Goal: Information Seeking & Learning: Learn about a topic

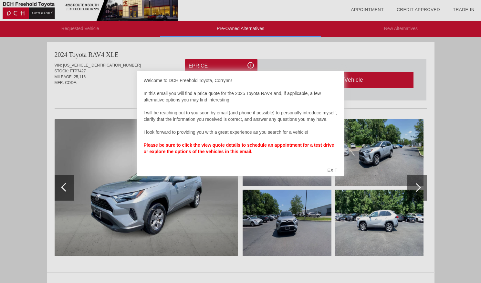
scroll to position [2, 0]
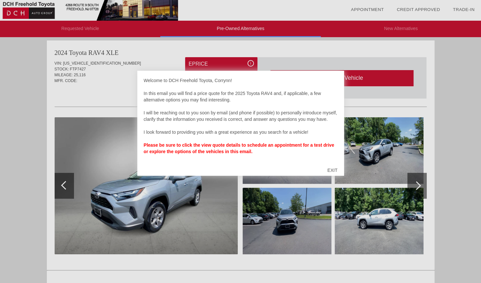
click at [334, 168] on div "EXIT" at bounding box center [332, 170] width 23 height 19
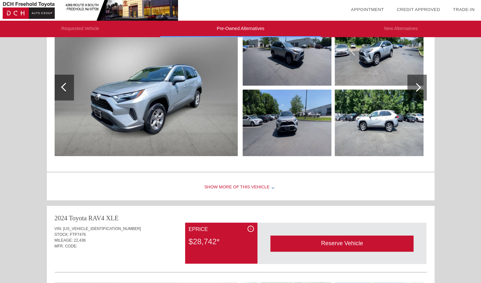
scroll to position [22, 0]
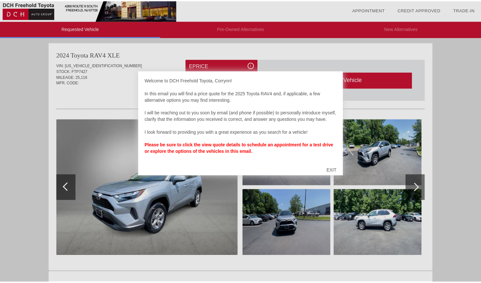
scroll to position [265, 0]
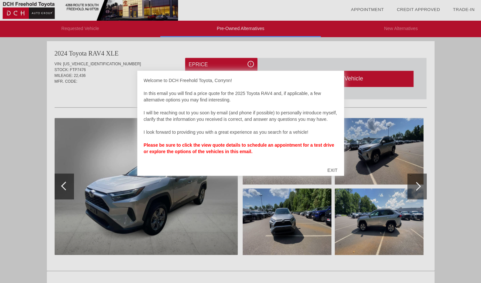
click at [332, 168] on div "EXIT" at bounding box center [332, 170] width 23 height 19
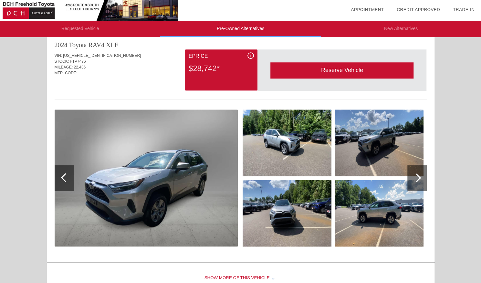
scroll to position [273, 0]
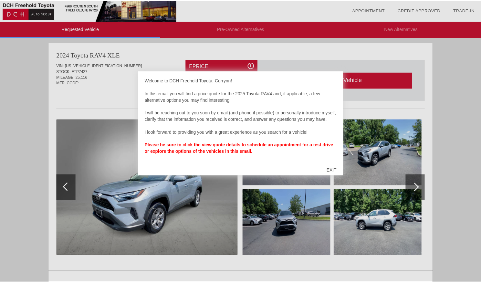
scroll to position [529, 0]
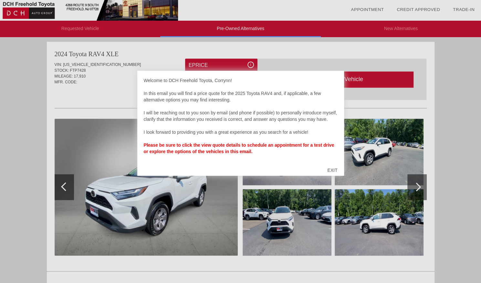
click at [335, 167] on div "EXIT" at bounding box center [332, 170] width 23 height 19
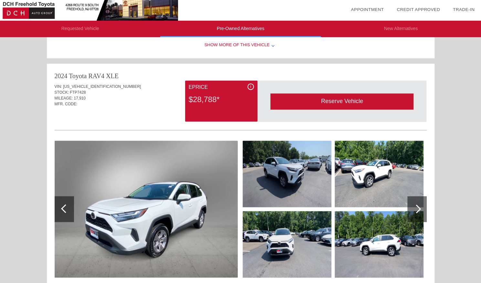
scroll to position [502, 0]
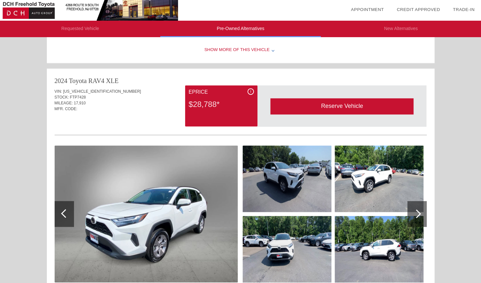
click at [415, 220] on div at bounding box center [417, 214] width 19 height 26
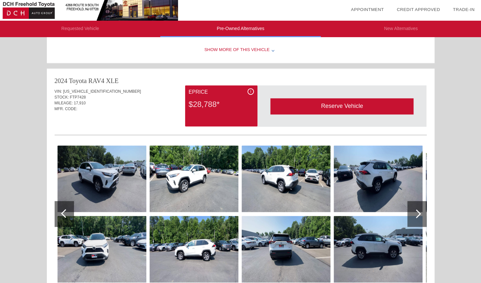
click at [415, 218] on div at bounding box center [417, 214] width 19 height 26
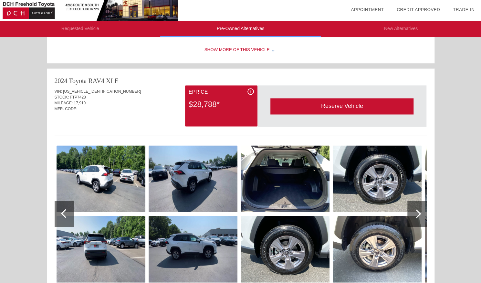
click at [415, 218] on div at bounding box center [417, 214] width 19 height 26
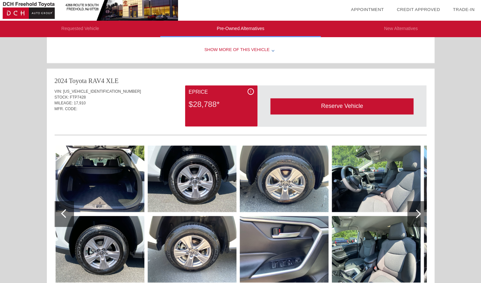
click at [415, 218] on div at bounding box center [417, 214] width 19 height 26
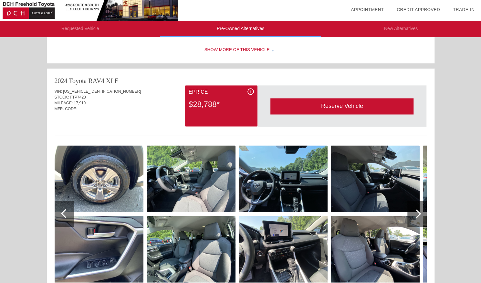
click at [415, 218] on div at bounding box center [417, 214] width 19 height 26
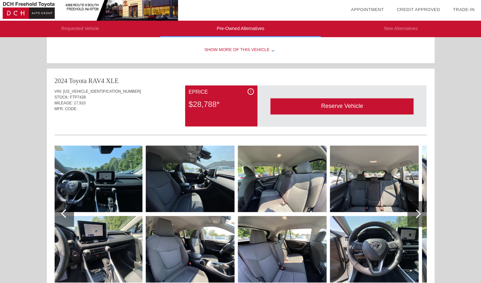
click at [415, 218] on div at bounding box center [417, 214] width 19 height 26
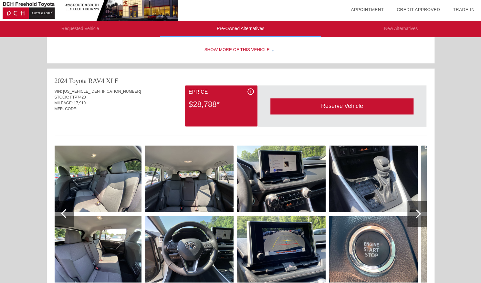
click at [415, 218] on div at bounding box center [417, 214] width 19 height 26
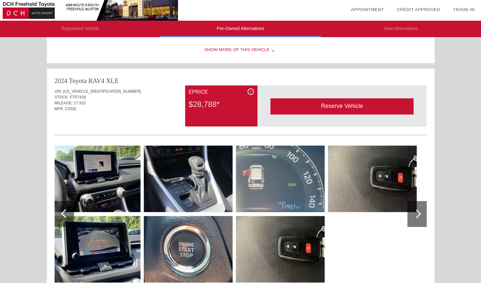
click at [415, 218] on div at bounding box center [417, 214] width 19 height 26
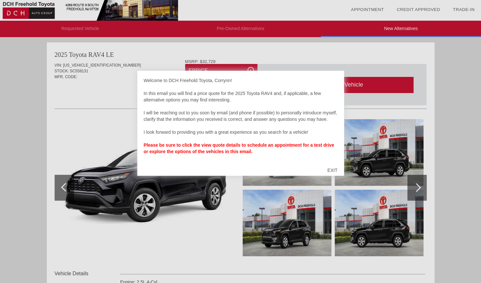
click at [331, 167] on div "EXIT" at bounding box center [332, 170] width 23 height 19
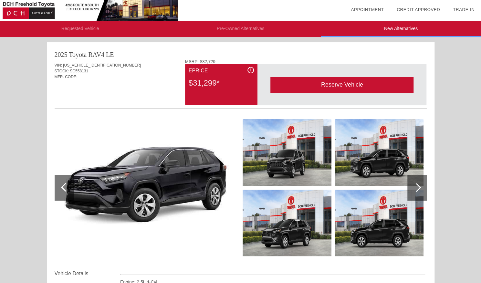
click at [416, 186] on div at bounding box center [417, 187] width 9 height 9
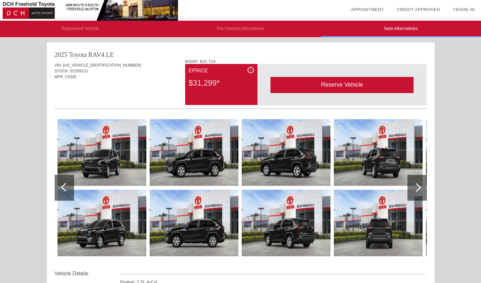
click at [416, 186] on div at bounding box center [417, 187] width 9 height 9
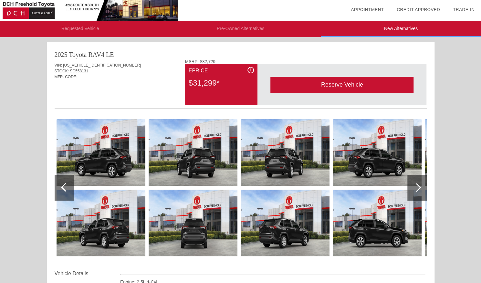
click at [416, 186] on div at bounding box center [417, 187] width 9 height 9
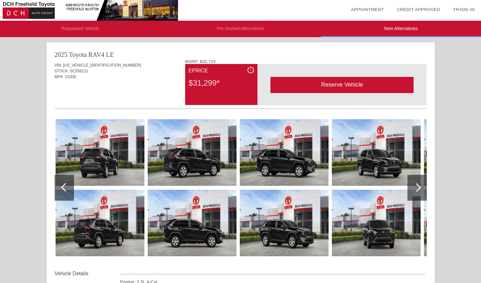
click at [416, 186] on div at bounding box center [417, 187] width 9 height 9
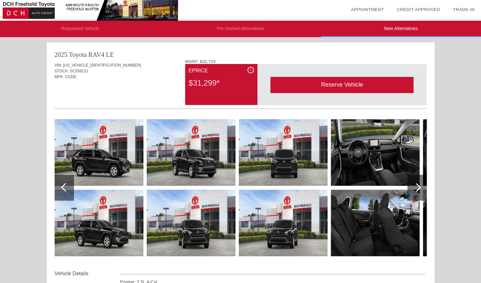
click at [416, 186] on div at bounding box center [417, 187] width 9 height 9
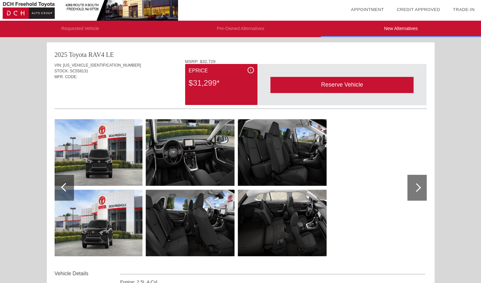
click at [416, 186] on div at bounding box center [417, 187] width 9 height 9
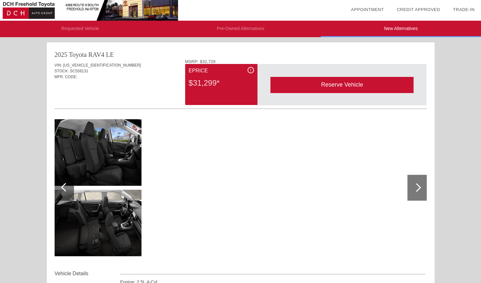
click at [67, 187] on div at bounding box center [65, 187] width 9 height 9
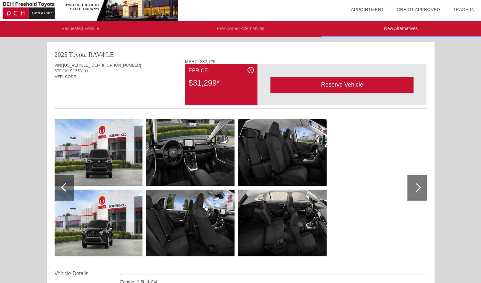
click at [368, 86] on div "Reserve Vehicle" at bounding box center [342, 85] width 143 height 16
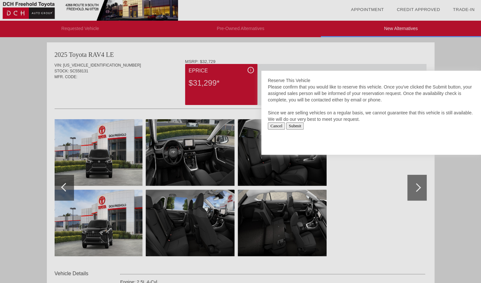
click at [280, 126] on input "Cancel" at bounding box center [276, 126] width 17 height 7
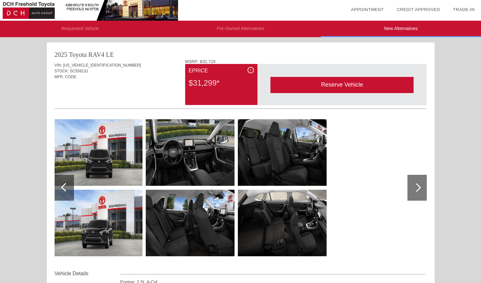
click at [192, 145] on img at bounding box center [190, 152] width 89 height 67
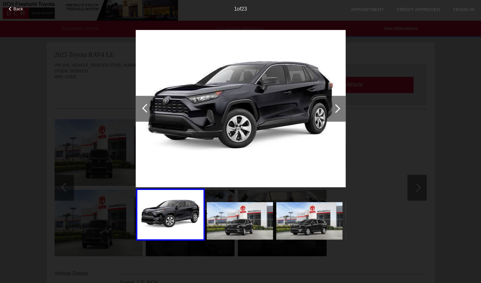
click at [337, 108] on div at bounding box center [336, 108] width 9 height 9
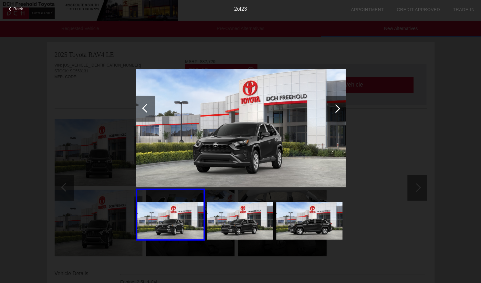
click at [337, 108] on div at bounding box center [336, 108] width 9 height 9
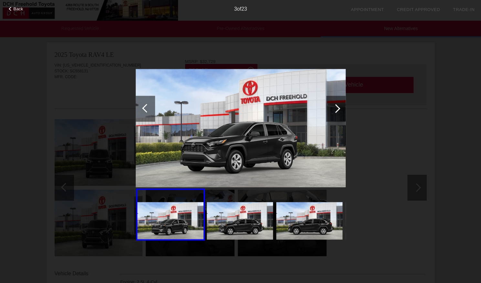
click at [337, 108] on div at bounding box center [336, 108] width 9 height 9
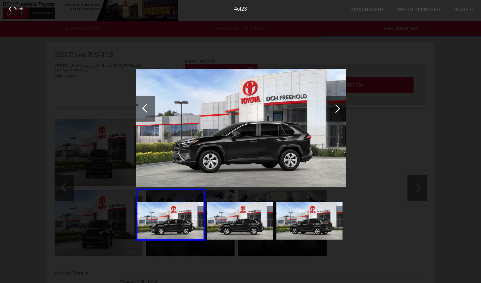
click at [337, 108] on div at bounding box center [336, 108] width 9 height 9
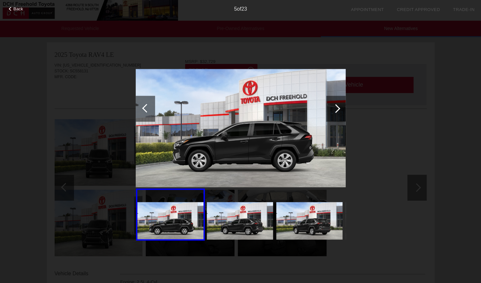
click at [337, 108] on div at bounding box center [336, 108] width 9 height 9
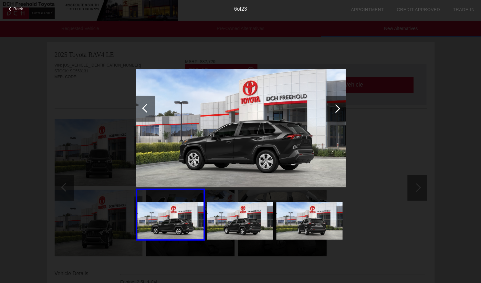
click at [337, 108] on div at bounding box center [336, 108] width 9 height 9
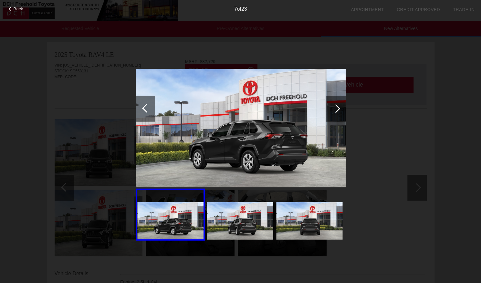
click at [337, 108] on div at bounding box center [336, 108] width 9 height 9
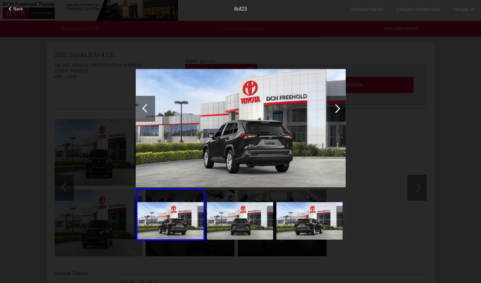
click at [337, 108] on div at bounding box center [336, 108] width 9 height 9
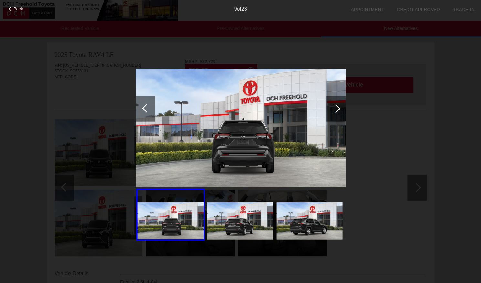
click at [89, 105] on div "Back 9 of 23" at bounding box center [240, 141] width 481 height 283
click at [480, 198] on div "Back 9 of 23" at bounding box center [240, 141] width 481 height 283
click at [335, 112] on div at bounding box center [336, 108] width 9 height 9
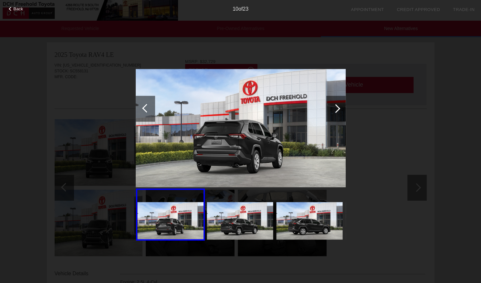
click at [335, 112] on div at bounding box center [336, 108] width 9 height 9
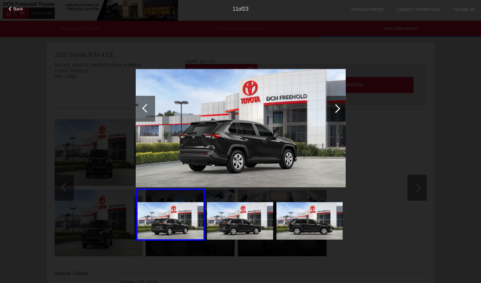
click at [335, 112] on div at bounding box center [336, 108] width 9 height 9
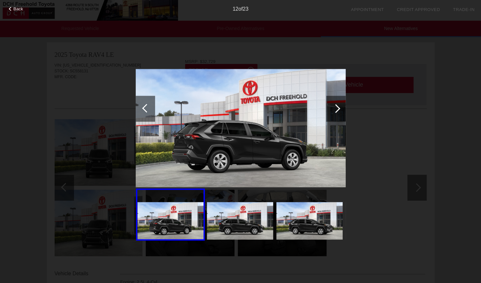
click at [15, 10] on span "Back" at bounding box center [19, 8] width 10 height 5
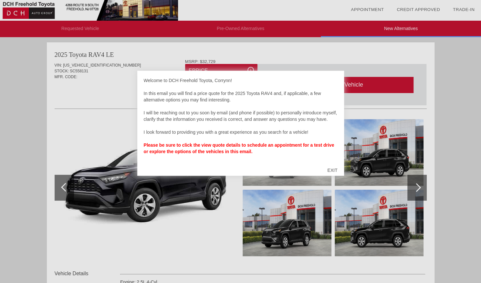
click at [334, 172] on div "EXIT" at bounding box center [332, 170] width 23 height 19
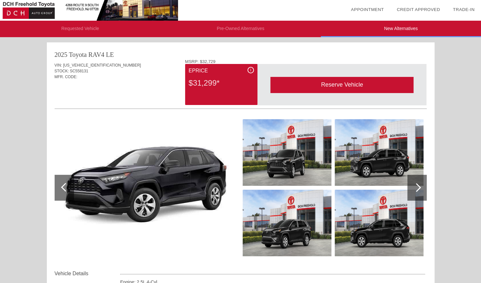
click at [419, 190] on div at bounding box center [417, 188] width 19 height 26
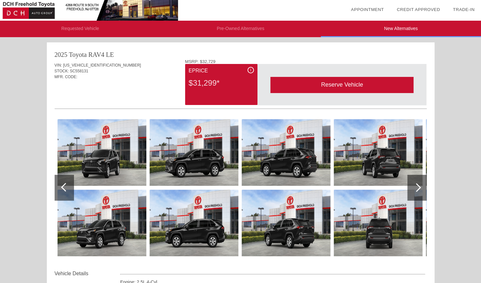
click at [419, 190] on div at bounding box center [417, 188] width 19 height 26
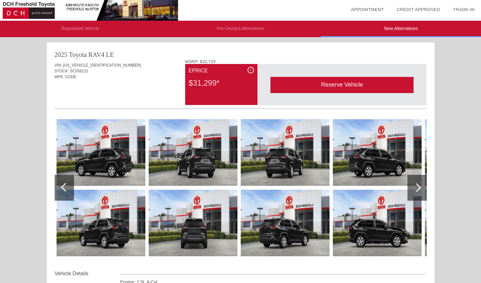
click at [419, 190] on div at bounding box center [417, 188] width 19 height 26
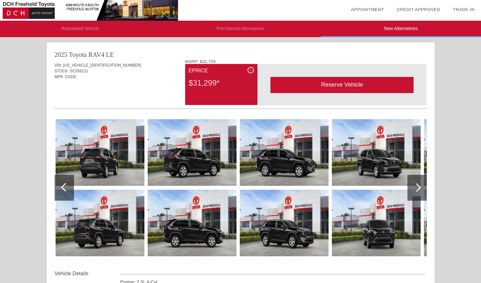
click at [419, 190] on div at bounding box center [417, 188] width 19 height 26
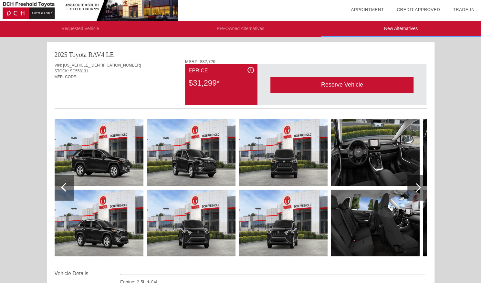
click at [393, 168] on img at bounding box center [375, 152] width 89 height 67
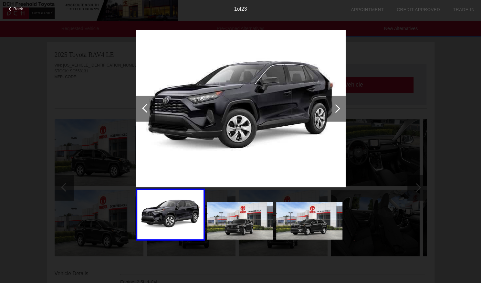
click at [338, 105] on div at bounding box center [336, 109] width 19 height 26
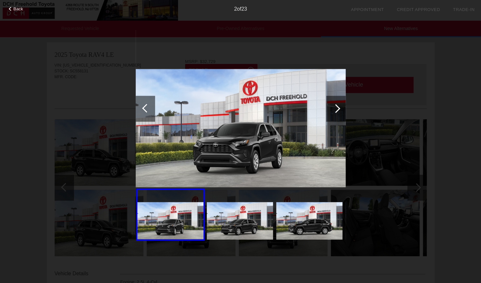
click at [338, 105] on div at bounding box center [336, 109] width 19 height 26
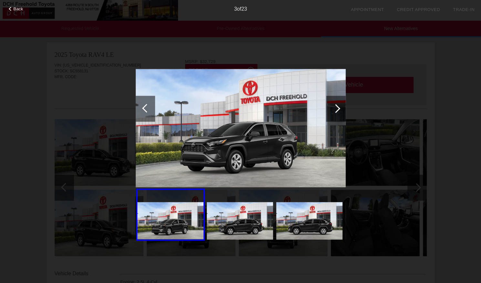
click at [338, 105] on div at bounding box center [336, 109] width 19 height 26
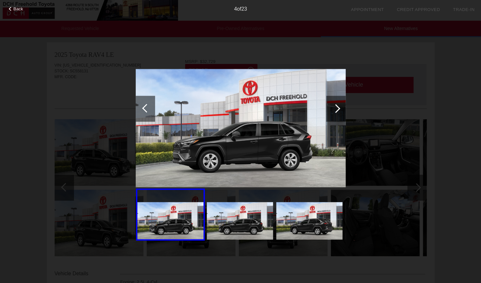
click at [338, 105] on div at bounding box center [336, 109] width 19 height 26
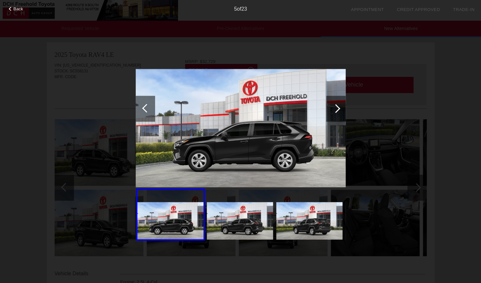
click at [338, 105] on div at bounding box center [336, 109] width 19 height 26
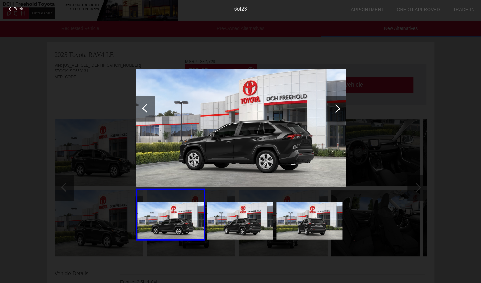
click at [338, 105] on div at bounding box center [336, 109] width 19 height 26
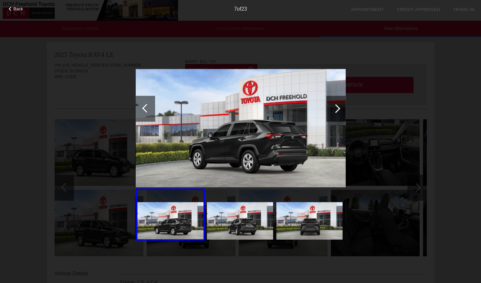
click at [338, 105] on div at bounding box center [336, 109] width 19 height 26
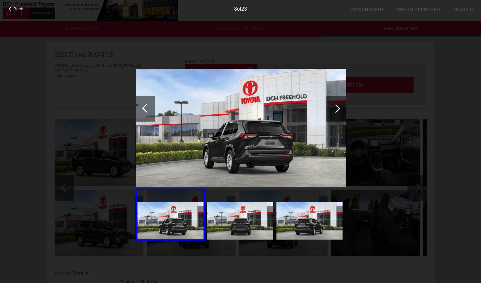
click at [338, 105] on div at bounding box center [336, 109] width 19 height 26
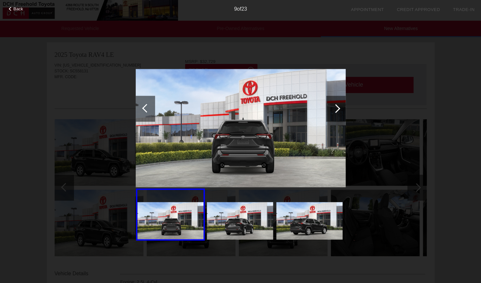
click at [338, 105] on div at bounding box center [336, 109] width 19 height 26
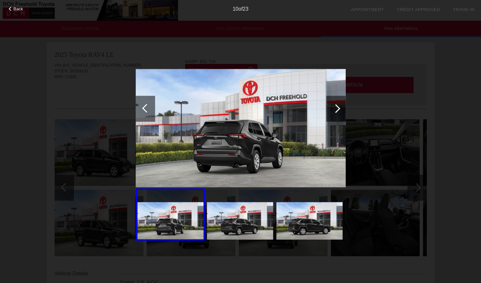
click at [338, 105] on div at bounding box center [336, 109] width 19 height 26
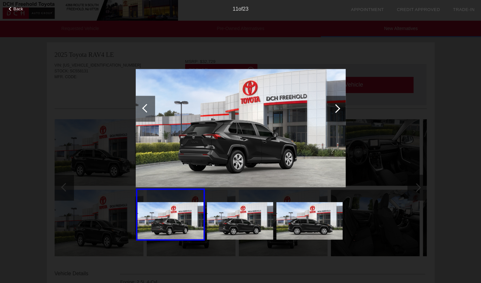
click at [338, 105] on div at bounding box center [336, 109] width 19 height 26
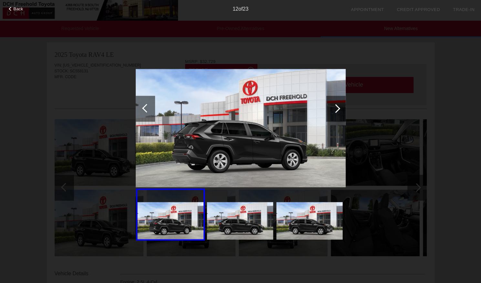
click at [338, 105] on div at bounding box center [336, 109] width 19 height 26
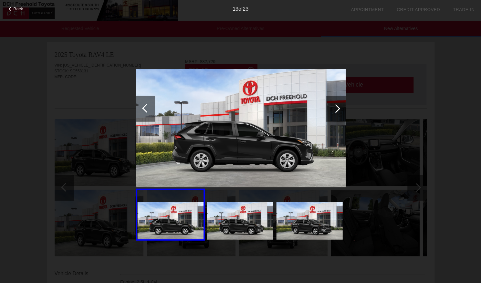
click at [338, 105] on div at bounding box center [336, 109] width 19 height 26
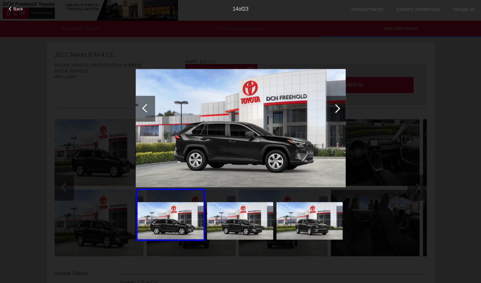
click at [338, 105] on div at bounding box center [336, 109] width 19 height 26
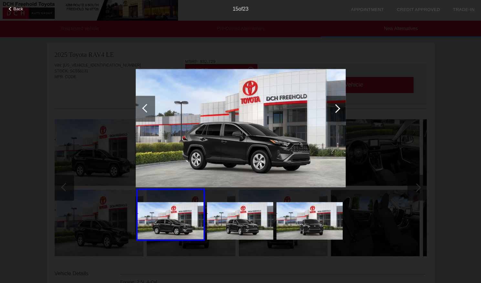
click at [338, 105] on div at bounding box center [336, 109] width 19 height 26
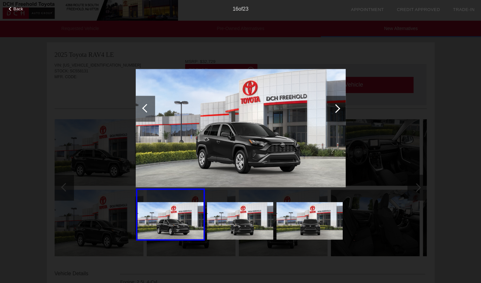
click at [338, 105] on div at bounding box center [336, 109] width 19 height 26
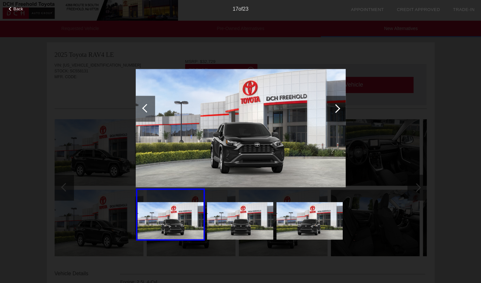
click at [20, 7] on span "Back" at bounding box center [19, 8] width 10 height 5
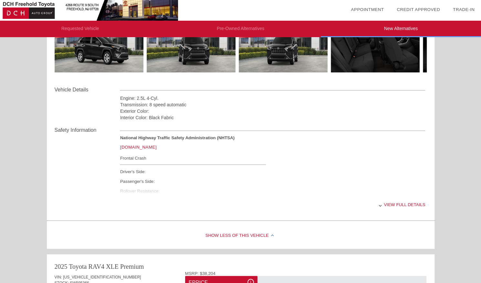
scroll to position [187, 0]
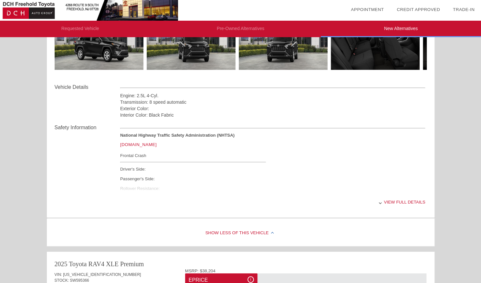
click at [408, 203] on div "View full details" at bounding box center [273, 202] width 306 height 16
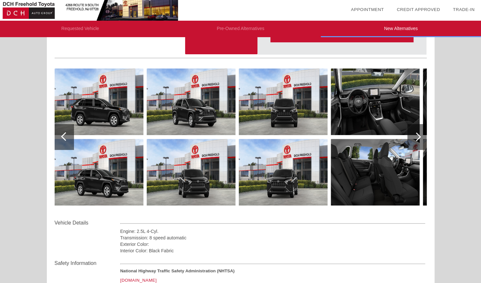
scroll to position [0, 0]
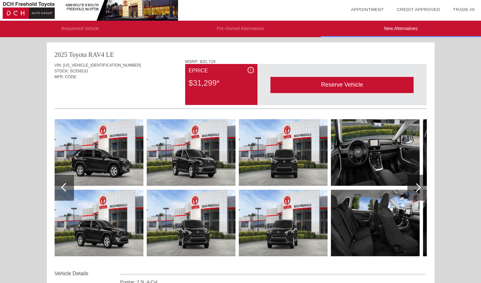
click at [405, 165] on img at bounding box center [375, 152] width 89 height 67
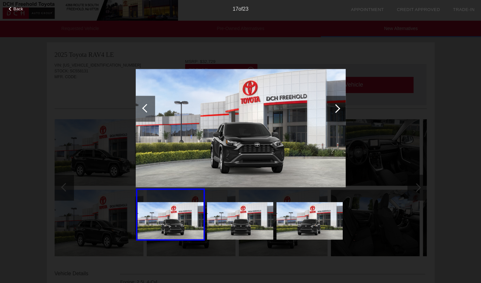
click at [353, 117] on div "Back 17 of 23" at bounding box center [240, 141] width 481 height 283
click at [338, 106] on div at bounding box center [336, 108] width 9 height 9
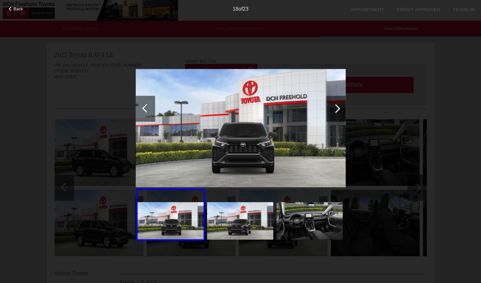
click at [338, 106] on div at bounding box center [336, 108] width 9 height 9
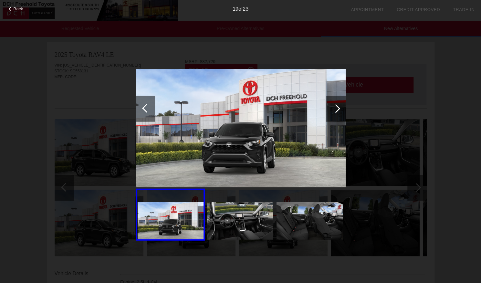
click at [338, 106] on div at bounding box center [336, 108] width 9 height 9
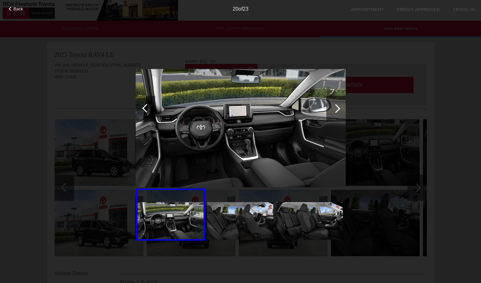
click at [337, 104] on div at bounding box center [336, 109] width 19 height 26
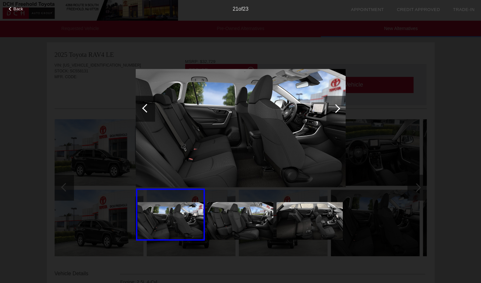
click at [337, 104] on div at bounding box center [336, 109] width 19 height 26
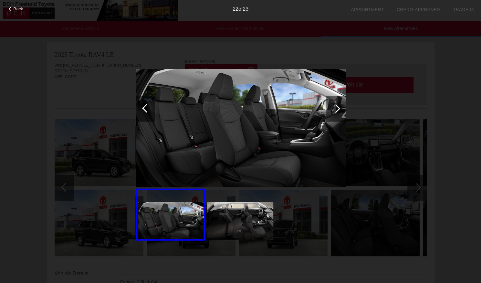
click at [337, 104] on div at bounding box center [336, 109] width 19 height 26
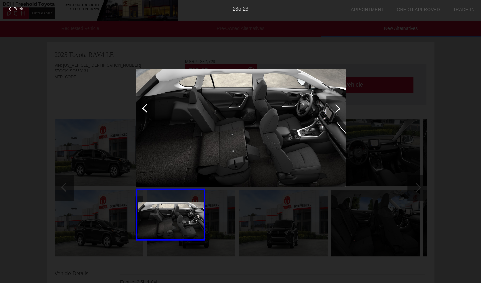
click at [415, 189] on div "Back 23 of 23" at bounding box center [240, 141] width 481 height 283
click at [17, 10] on span "Back" at bounding box center [19, 8] width 10 height 5
